Goal: Navigation & Orientation: Find specific page/section

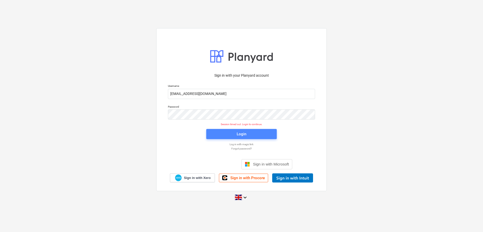
click at [228, 130] on button "Login" at bounding box center [241, 134] width 71 height 10
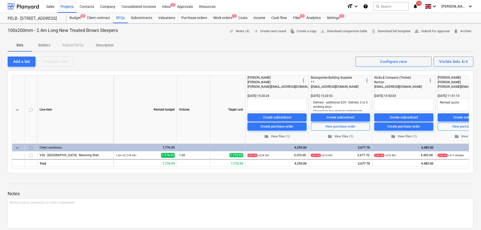
type textarea "x"
click at [18, 2] on div at bounding box center [23, 6] width 31 height 13
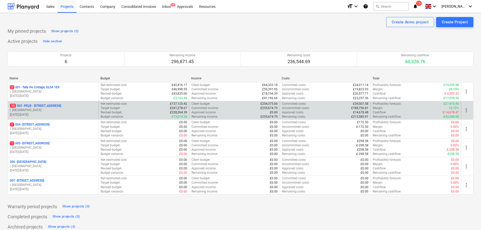
click at [53, 107] on p "10 003 - PELB - [GEOGRAPHIC_DATA], [GEOGRAPHIC_DATA], GL2 7NE" at bounding box center [35, 106] width 51 height 4
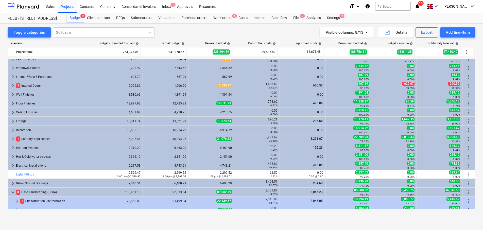
scroll to position [49, 0]
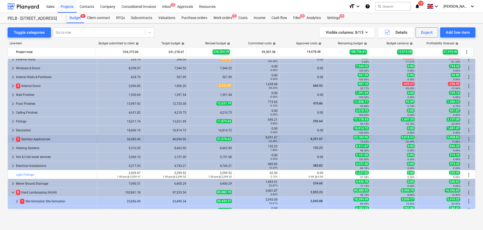
click at [12, 139] on span "keyboard_arrow_right" at bounding box center [13, 139] width 6 height 6
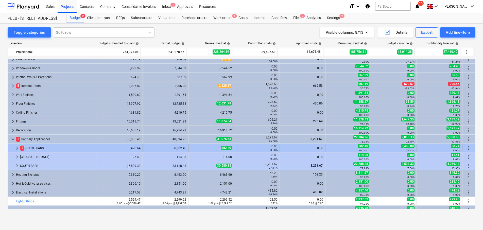
click at [16, 149] on span "keyboard_arrow_right" at bounding box center [17, 148] width 6 height 6
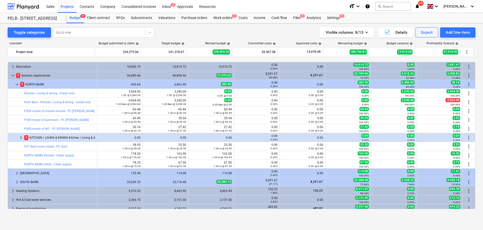
scroll to position [140, 0]
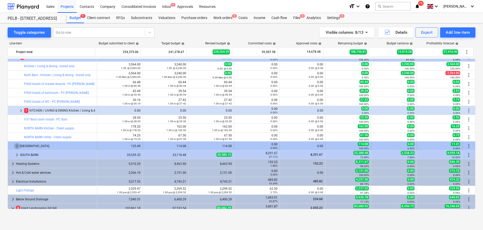
click at [19, 146] on span "keyboard_arrow_right" at bounding box center [17, 146] width 6 height 6
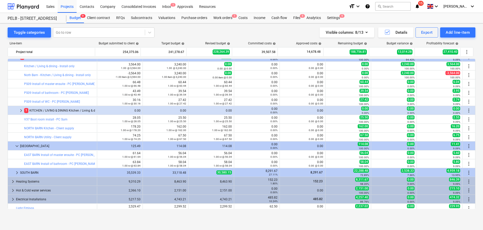
scroll to position [141, 0]
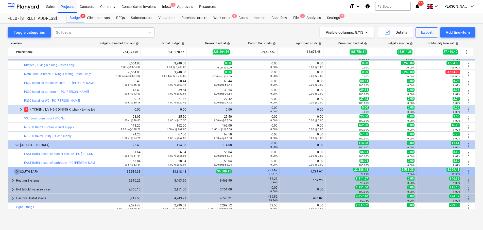
click at [16, 173] on span "keyboard_arrow_right" at bounding box center [17, 172] width 6 height 6
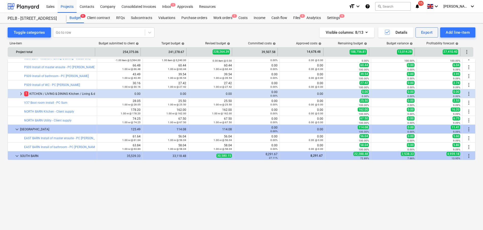
scroll to position [0, 0]
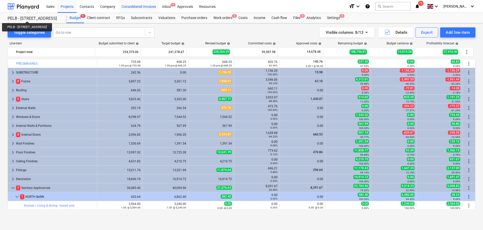
click at [144, 1] on div "Consolidated Invoices" at bounding box center [138, 6] width 41 height 13
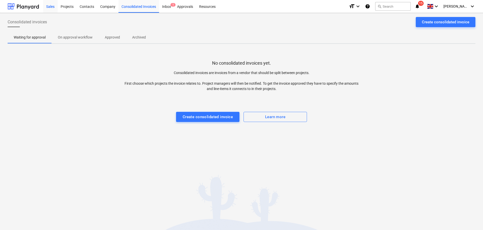
click at [44, 2] on div "Sales" at bounding box center [50, 6] width 14 height 13
